Goal: Task Accomplishment & Management: Manage account settings

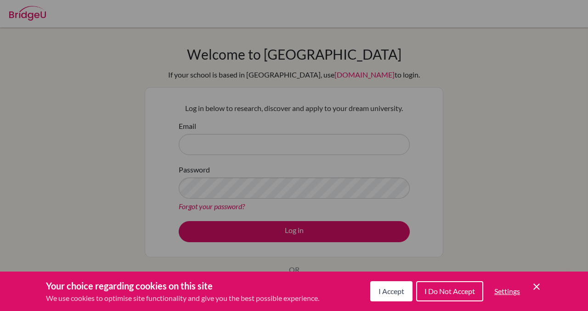
click at [366, 289] on div "Your choice regarding cookies on this site We use cookies to optimise site func…" at bounding box center [294, 291] width 588 height 39
click at [377, 286] on button "I Accept" at bounding box center [391, 292] width 42 height 20
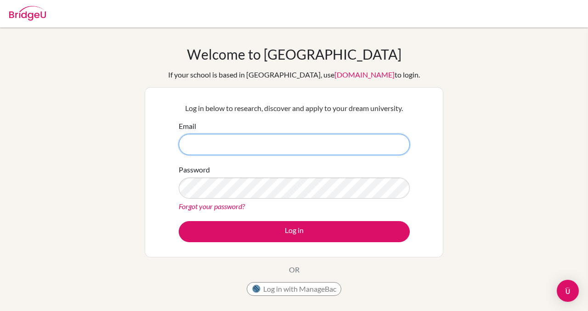
click at [302, 146] on input "Email" at bounding box center [294, 144] width 231 height 21
type input "[EMAIL_ADDRESS][DOMAIN_NAME]"
click at [179, 221] on button "Log in" at bounding box center [294, 231] width 231 height 21
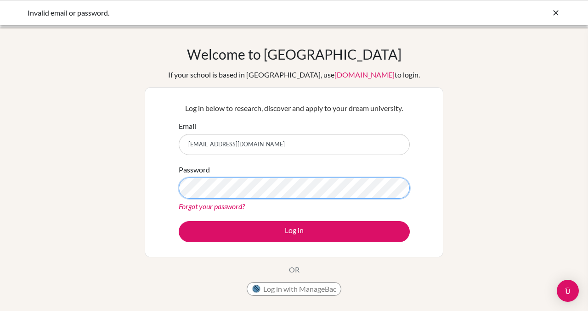
click at [179, 221] on button "Log in" at bounding box center [294, 231] width 231 height 21
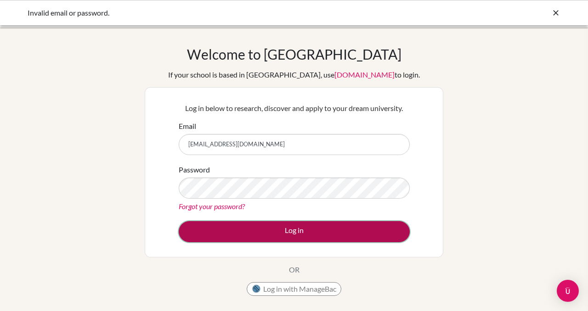
click at [304, 234] on button "Log in" at bounding box center [294, 231] width 231 height 21
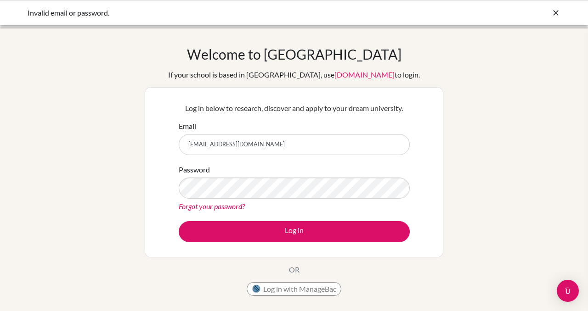
click at [232, 207] on link "Forgot your password?" at bounding box center [212, 206] width 66 height 9
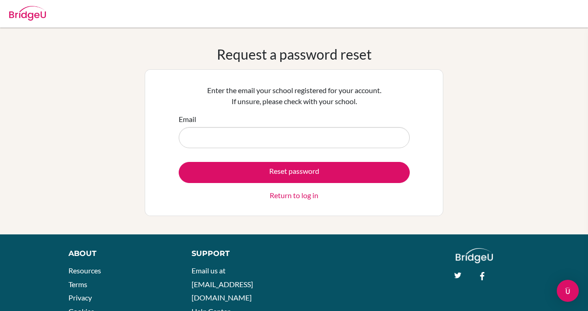
click at [279, 142] on input "Email" at bounding box center [294, 137] width 231 height 21
type input "[EMAIL_ADDRESS][DOMAIN_NAME]"
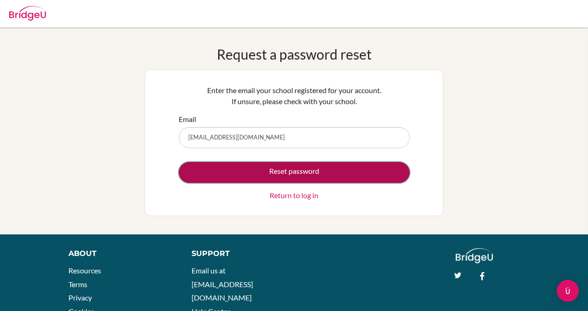
click at [257, 166] on button "Reset password" at bounding box center [294, 172] width 231 height 21
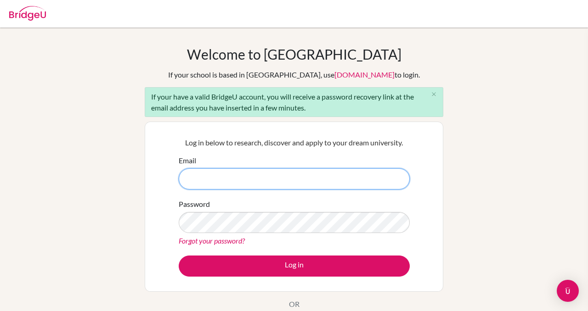
click at [265, 170] on input "Email" at bounding box center [294, 179] width 231 height 21
type input "[EMAIL_ADDRESS][DOMAIN_NAME]"
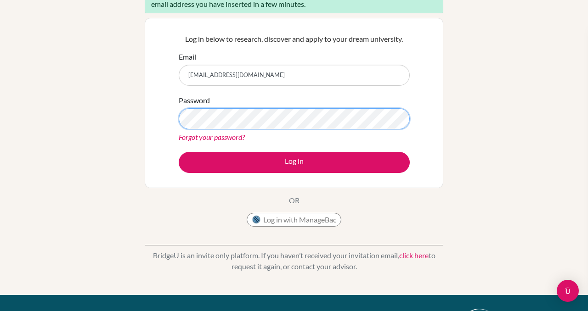
scroll to position [109, 0]
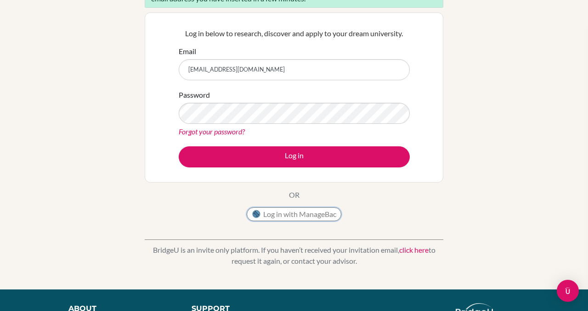
click at [277, 217] on button "Log in with ManageBac" at bounding box center [294, 215] width 95 height 14
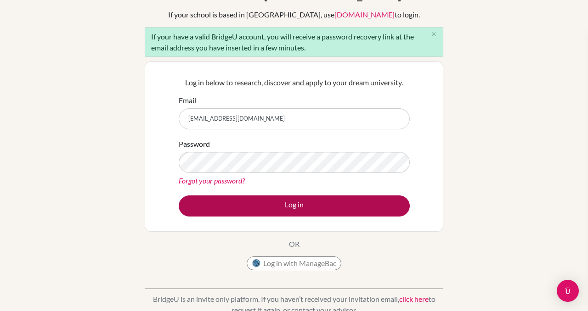
scroll to position [52, 0]
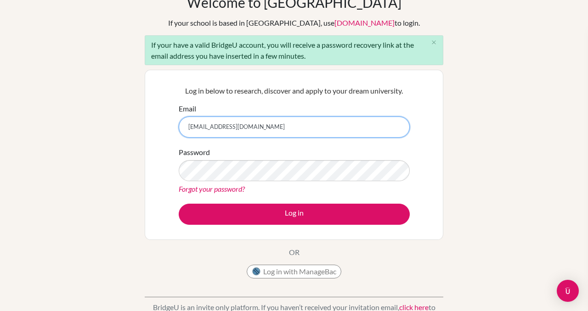
drag, startPoint x: 268, startPoint y: 127, endPoint x: 118, endPoint y: 127, distance: 150.2
click at [118, 127] on div "Welcome to [GEOGRAPHIC_DATA] If your school is based in [GEOGRAPHIC_DATA], use …" at bounding box center [294, 161] width 588 height 335
type input "[EMAIL_ADDRESS][DOMAIN_NAME]"
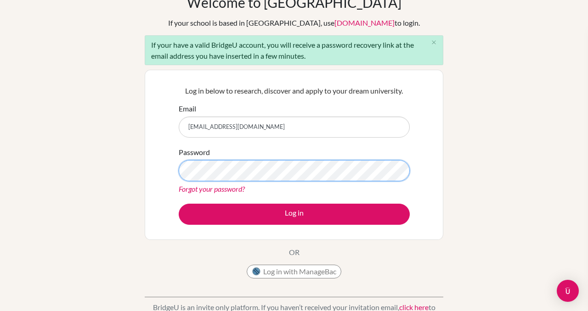
click at [179, 204] on button "Log in" at bounding box center [294, 214] width 231 height 21
